Goal: Navigation & Orientation: Find specific page/section

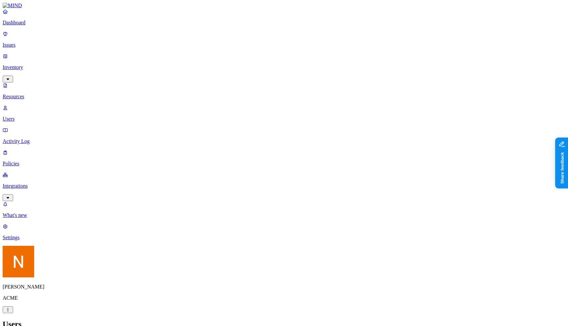
click at [38, 161] on p "Policies" at bounding box center [284, 164] width 563 height 6
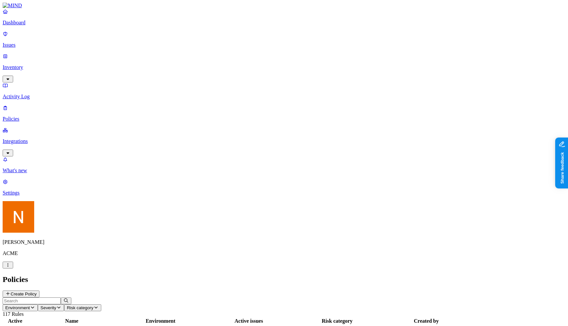
click at [40, 138] on p "Integrations" at bounding box center [284, 141] width 563 height 6
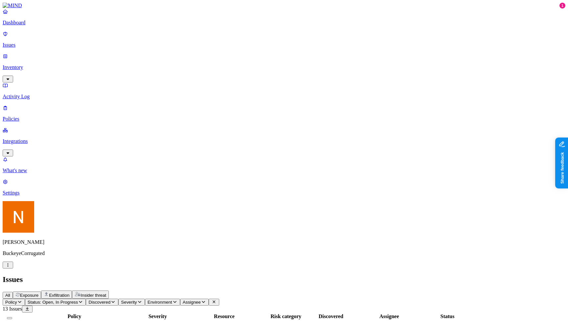
click at [48, 138] on p "Integrations" at bounding box center [284, 141] width 563 height 6
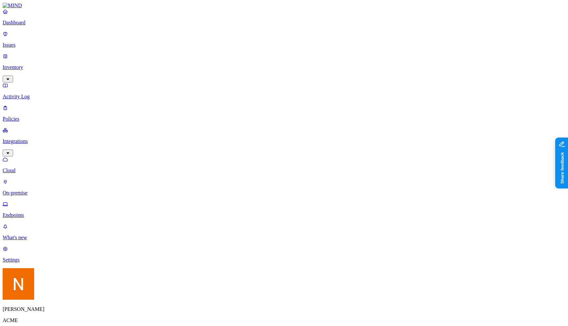
click at [37, 168] on p "Cloud" at bounding box center [284, 171] width 563 height 6
